Goal: Information Seeking & Learning: Learn about a topic

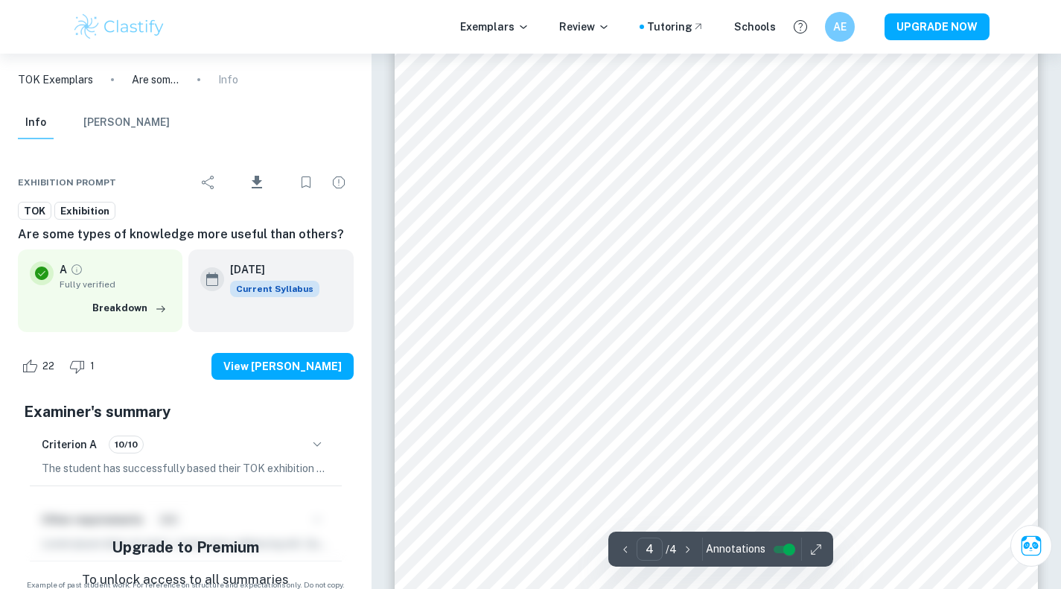
scroll to position [3364, 0]
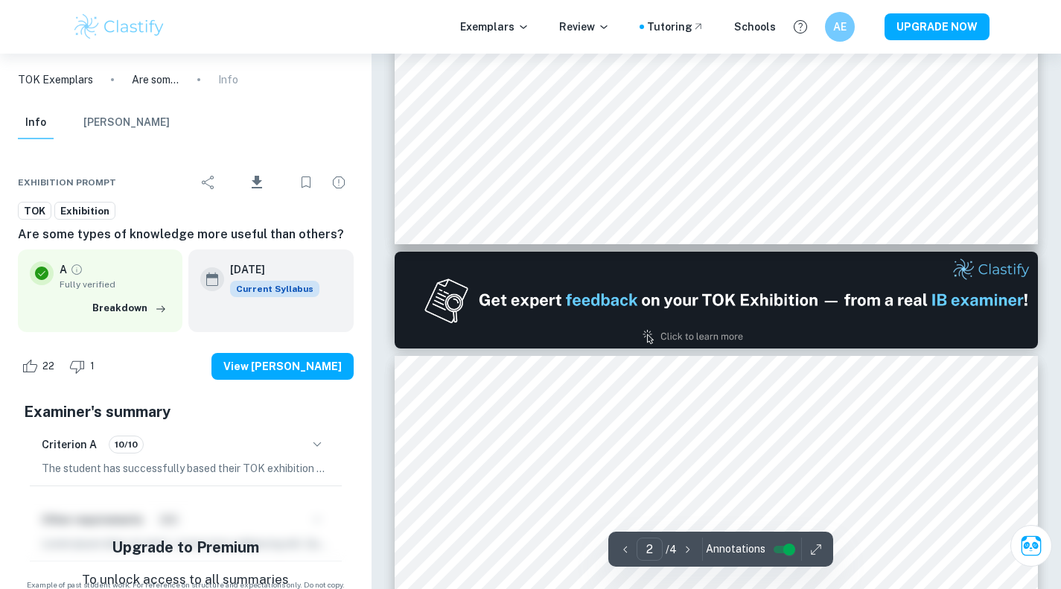
type input "1"
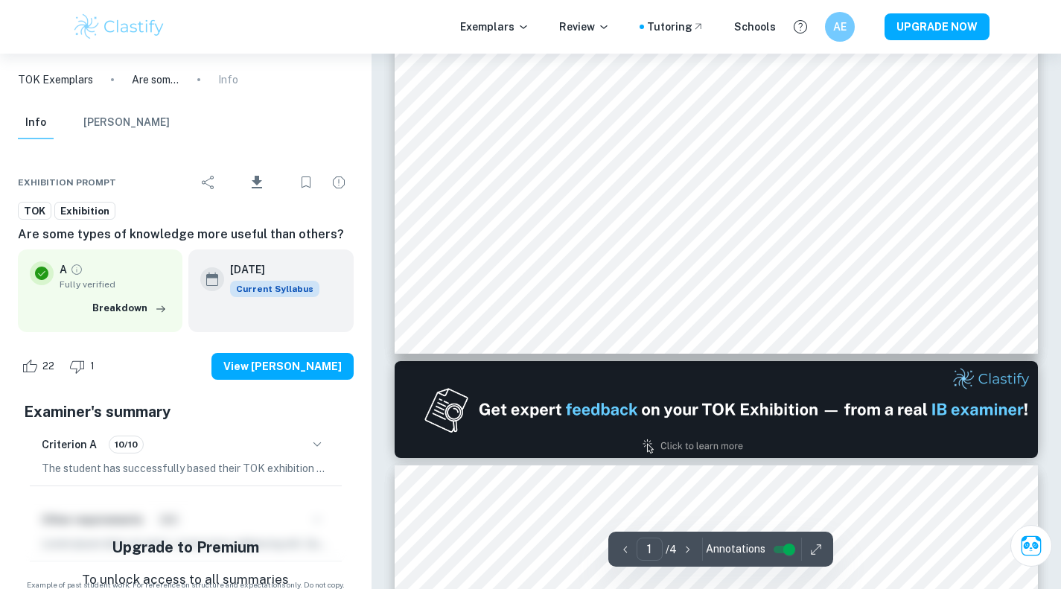
scroll to position [446, 0]
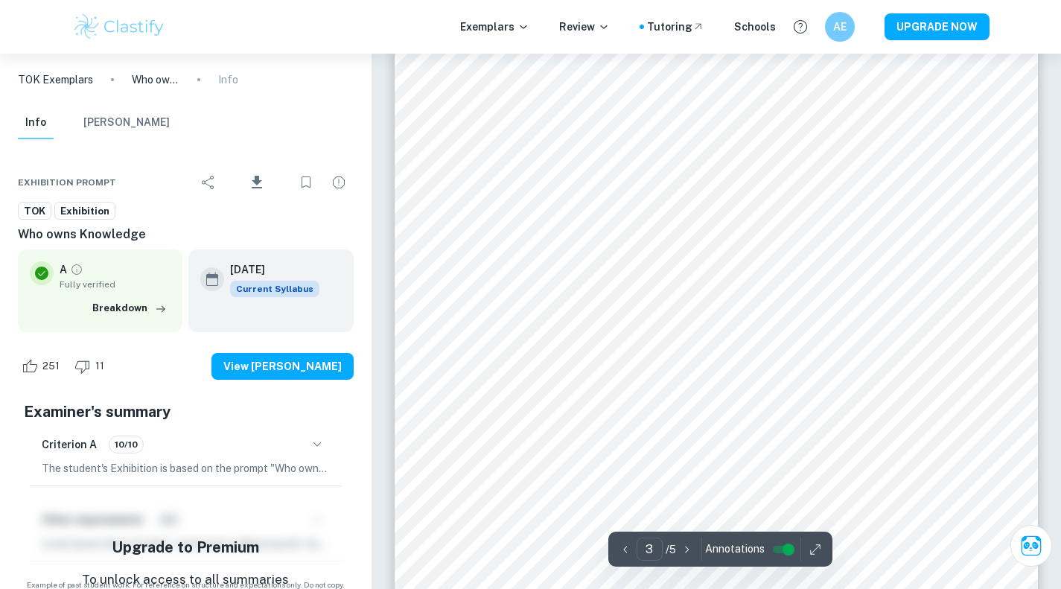
scroll to position [2062, 0]
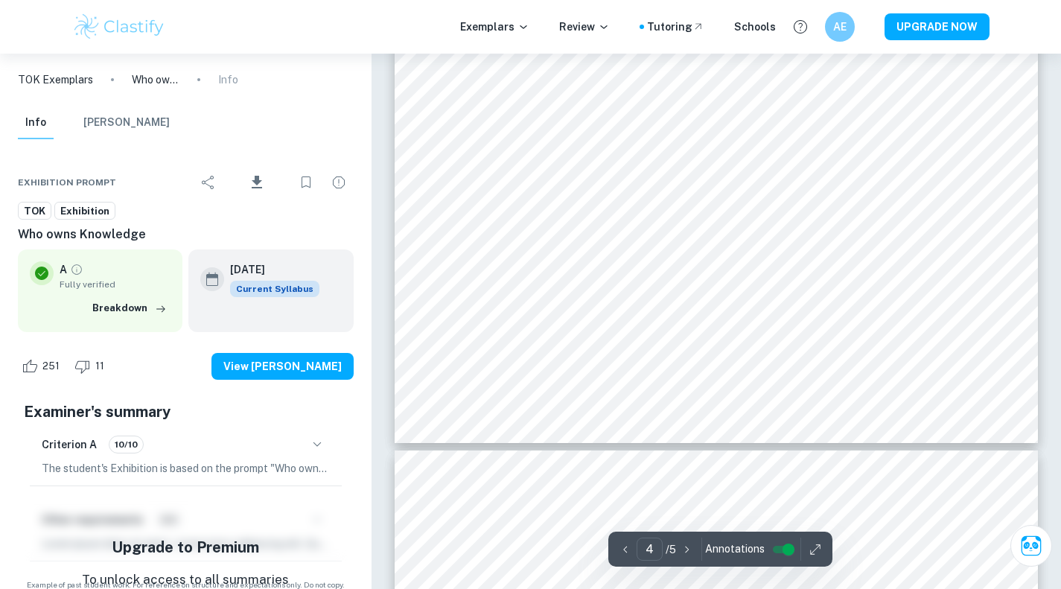
type input "5"
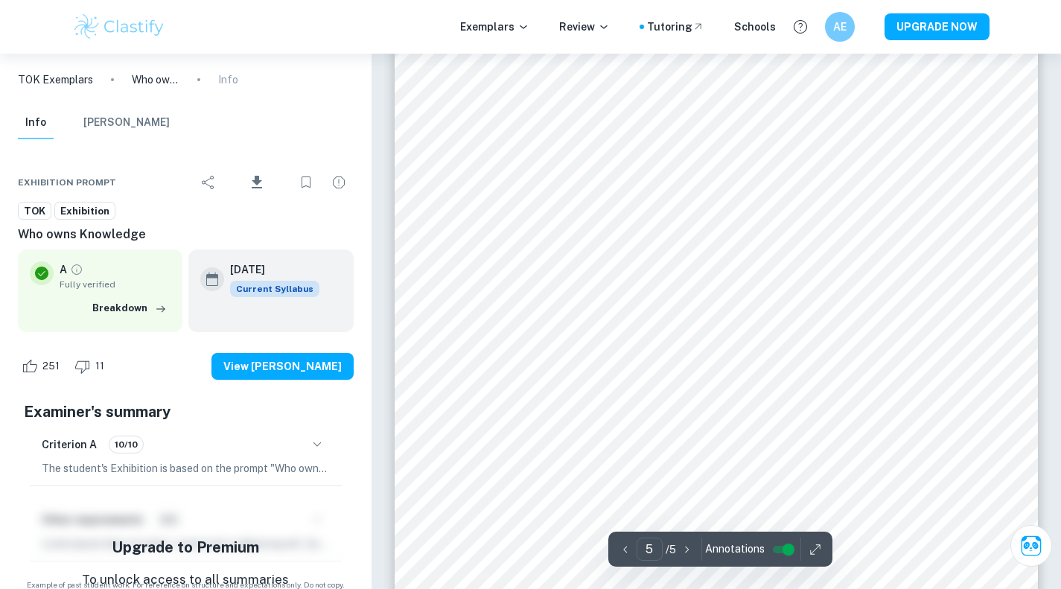
scroll to position [4274, 0]
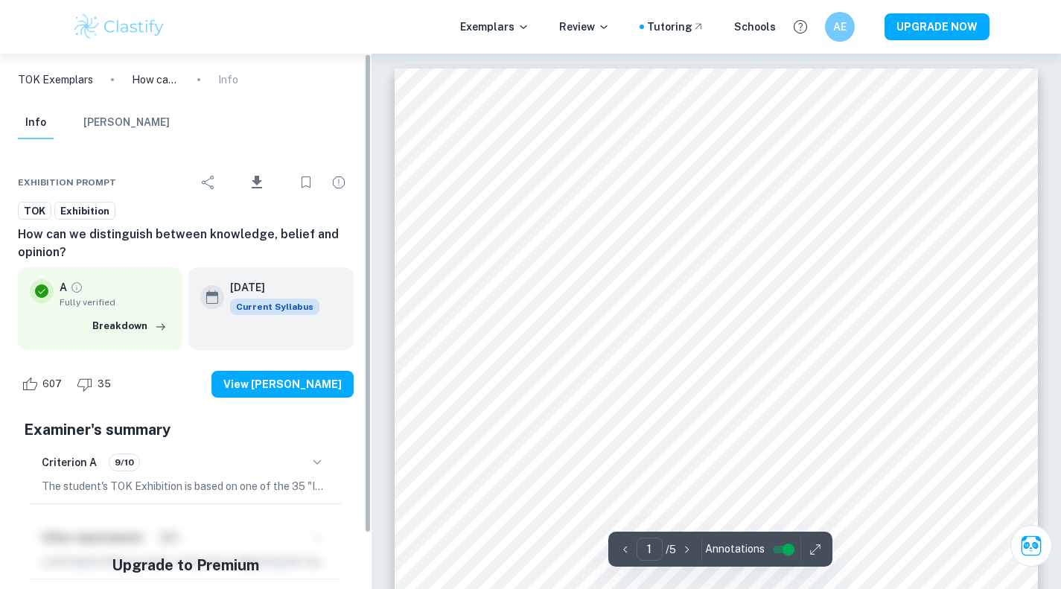
click at [360, 468] on div "Exhibition Prompt Download TOK Exhibition How can we distinguish between knowle…" at bounding box center [186, 385] width 372 height 481
click at [324, 465] on icon "button" at bounding box center [317, 462] width 18 height 18
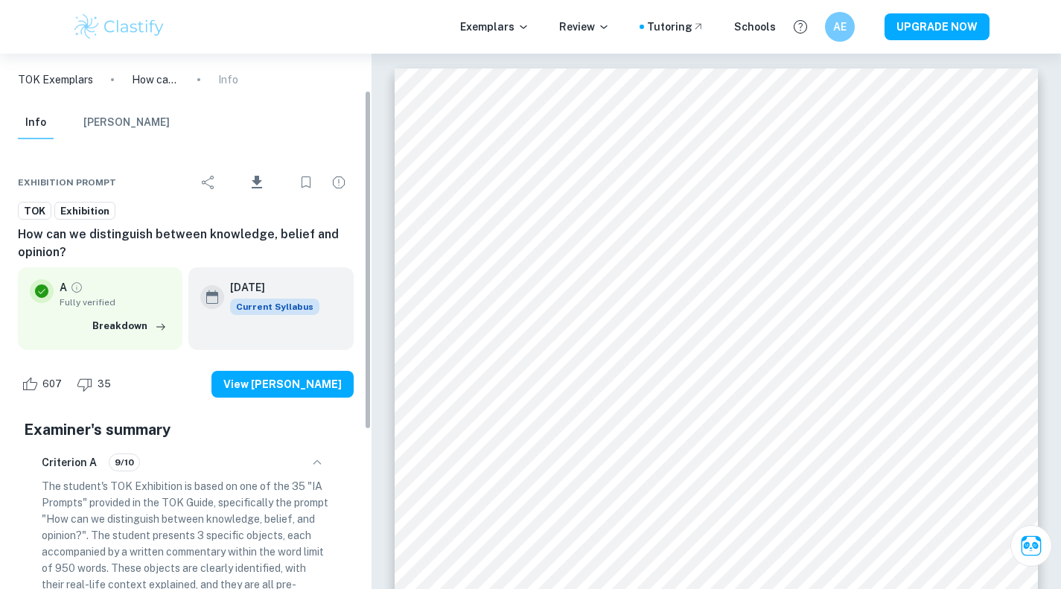
scroll to position [116, 0]
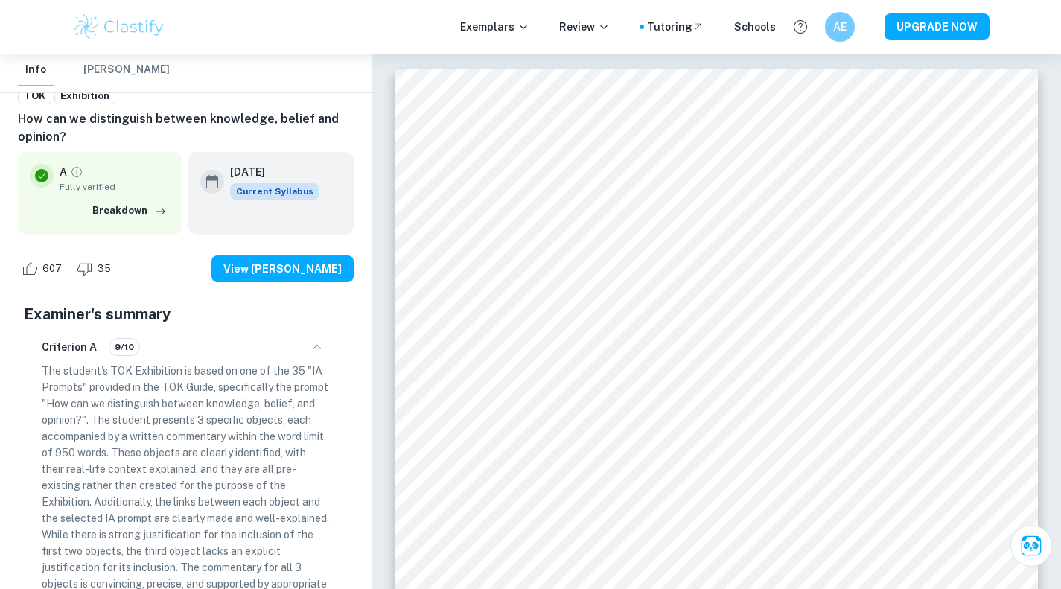
click at [281, 449] on p "The student's TOK Exhibition is based on one of the 35 "IA Prompts" provided in…" at bounding box center [186, 486] width 288 height 246
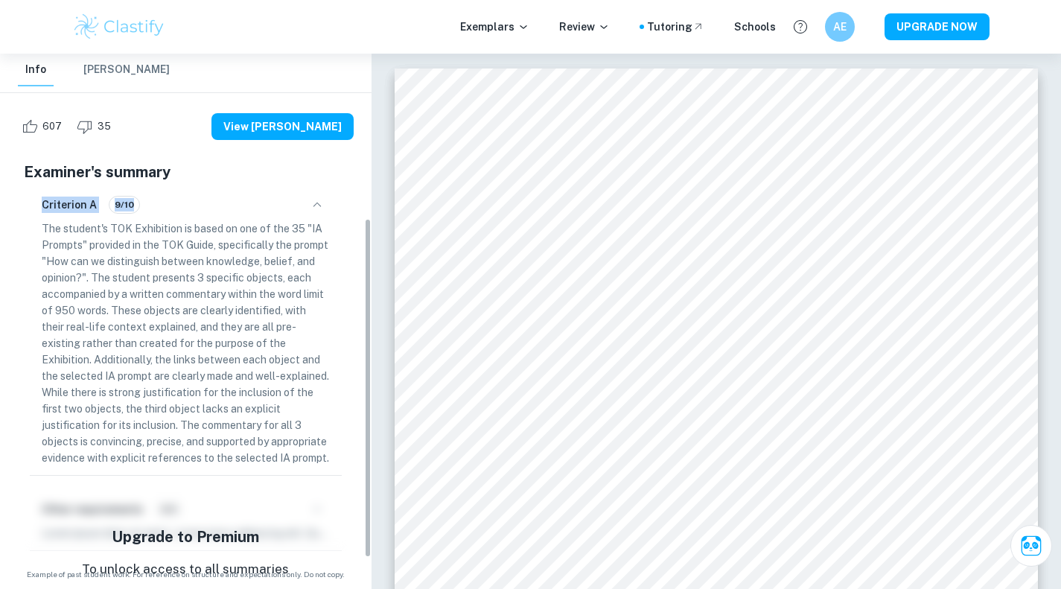
scroll to position [259, 0]
click at [287, 393] on p "The student's TOK Exhibition is based on one of the 35 "IA Prompts" provided in…" at bounding box center [186, 343] width 288 height 246
click at [283, 431] on p "The student's TOK Exhibition is based on one of the 35 "IA Prompts" provided in…" at bounding box center [186, 343] width 288 height 246
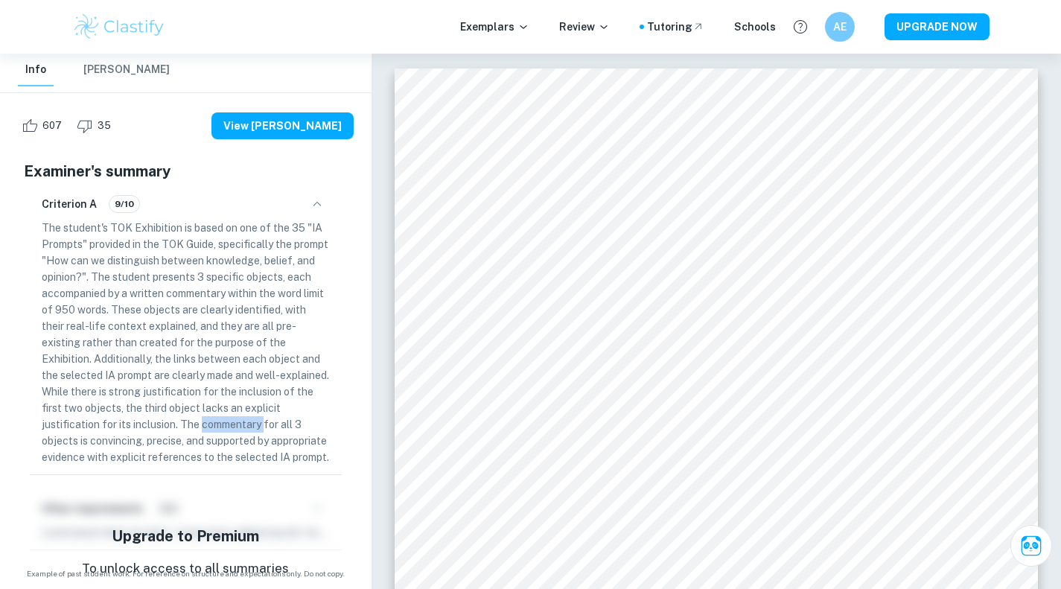
click at [283, 431] on p "The student's TOK Exhibition is based on one of the 35 "IA Prompts" provided in…" at bounding box center [186, 343] width 288 height 246
click at [296, 421] on p "The student's TOK Exhibition is based on one of the 35 "IA Prompts" provided in…" at bounding box center [186, 343] width 288 height 246
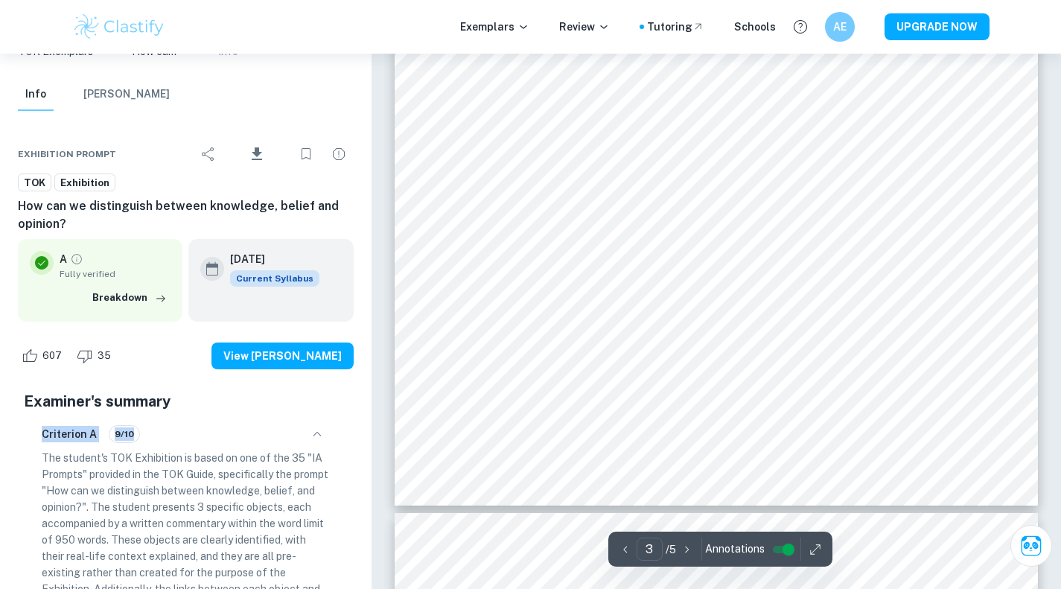
scroll to position [2298, 0]
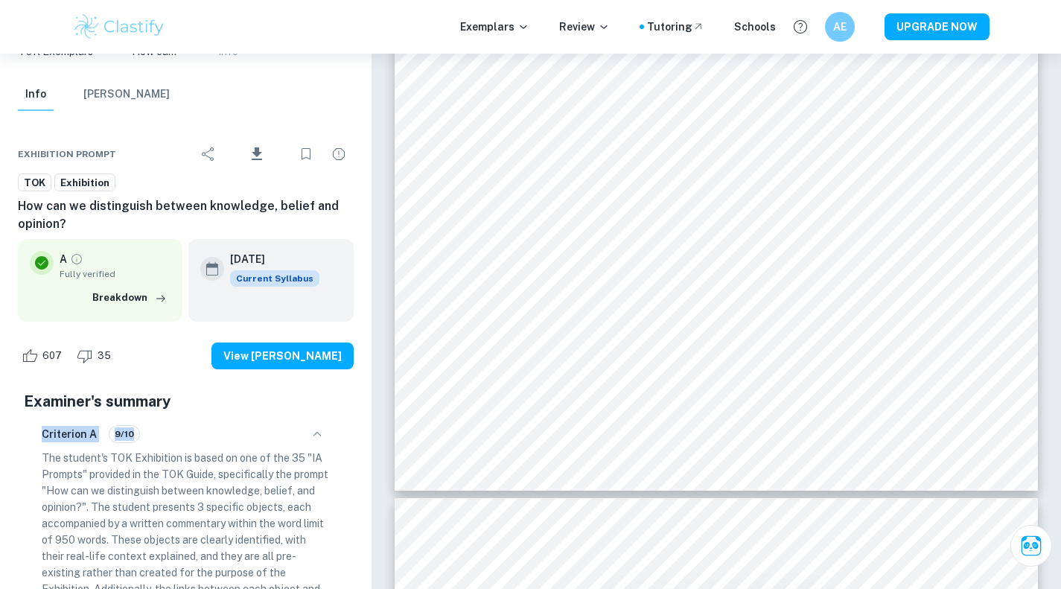
type input "4"
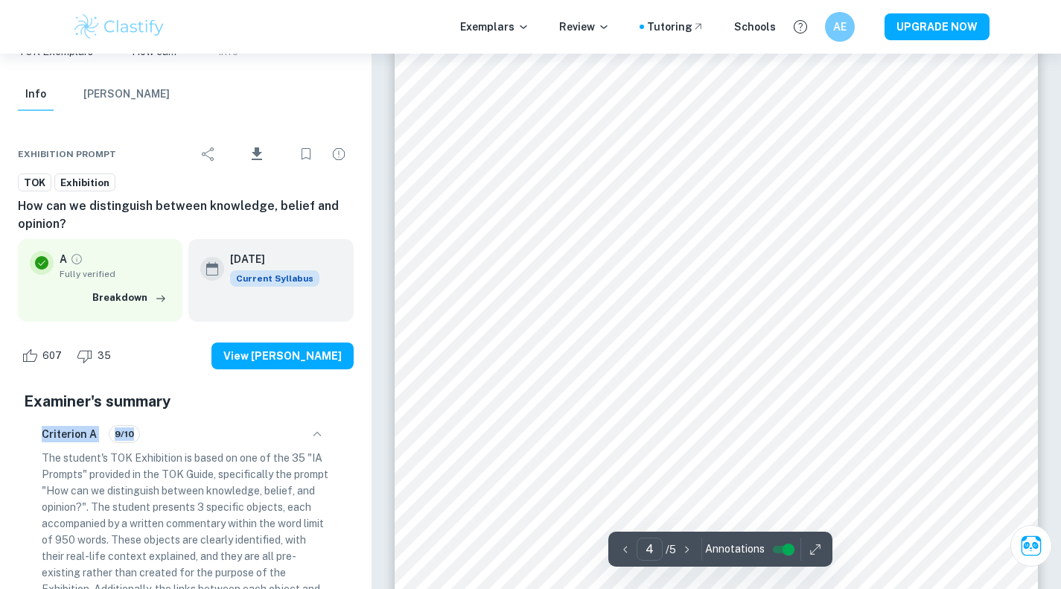
scroll to position [3276, 0]
